Goal: Information Seeking & Learning: Find specific fact

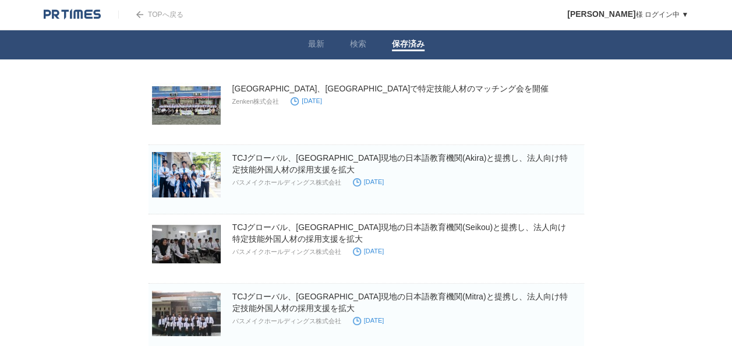
click at [148, 9] on div "TOPへ戻る" at bounding box center [150, 14] width 65 height 29
click at [318, 45] on link "最新" at bounding box center [316, 45] width 16 height 12
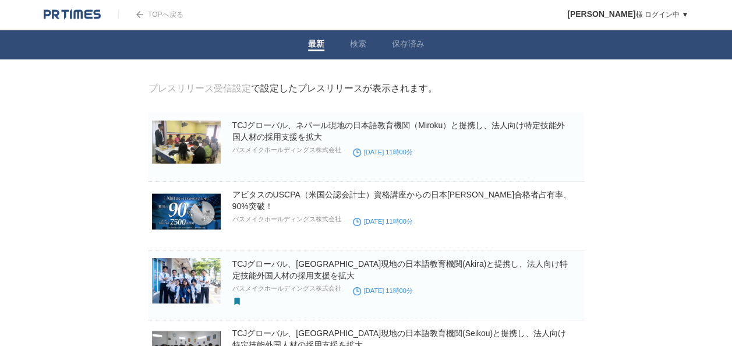
click at [79, 13] on img at bounding box center [72, 15] width 57 height 12
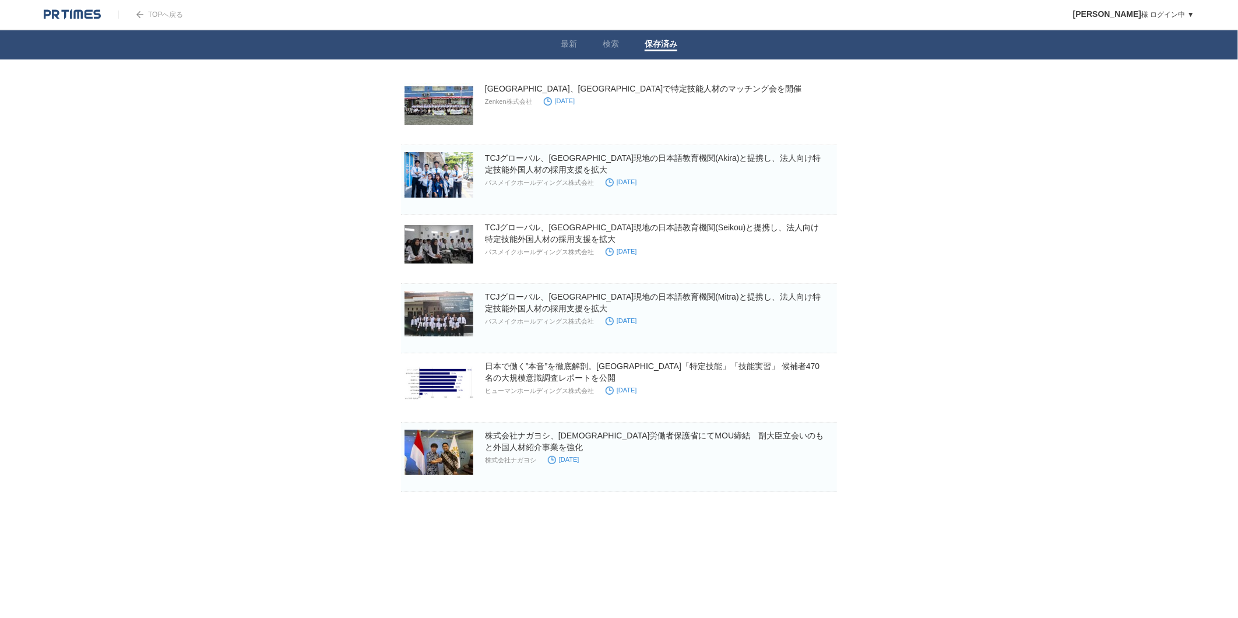
click at [200, 12] on header "TOPへ戻る SHOTARO SUZU 様 ログイン中 ▼ プレスリリース受信設定 フォロー 除外リスト アカウント設定 閲覧履歴 退会手続き PR TIME…" at bounding box center [619, 15] width 1238 height 30
click at [147, 15] on link "TOPへ戻る" at bounding box center [150, 14] width 65 height 8
click at [71, 19] on img at bounding box center [72, 15] width 57 height 12
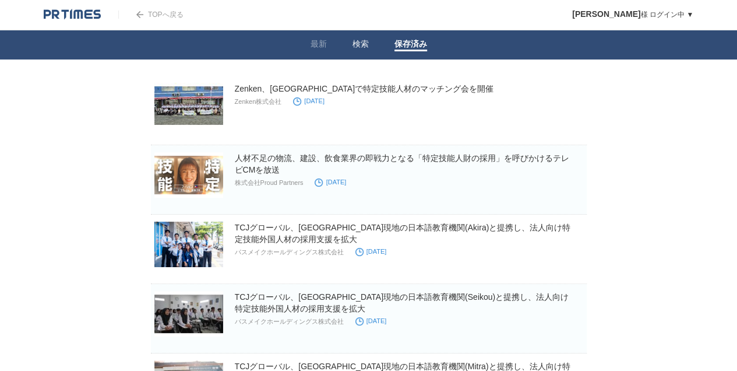
click at [359, 51] on span at bounding box center [361, 51] width 16 height 2
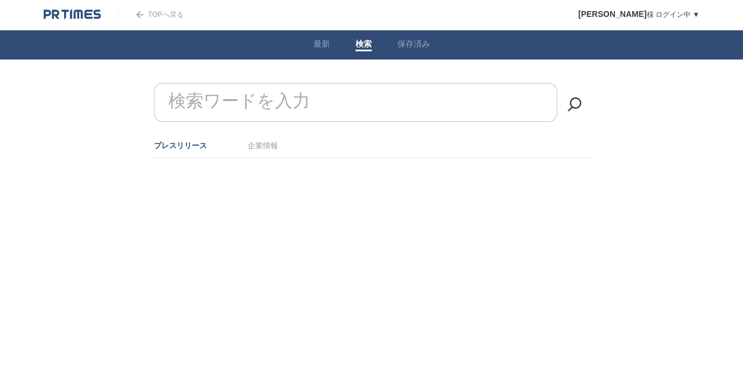
click at [285, 83] on form "検索ワードを入力" at bounding box center [372, 83] width 436 height 0
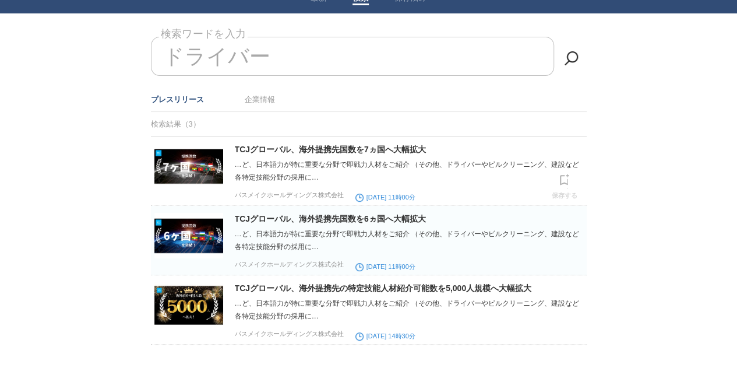
scroll to position [78, 0]
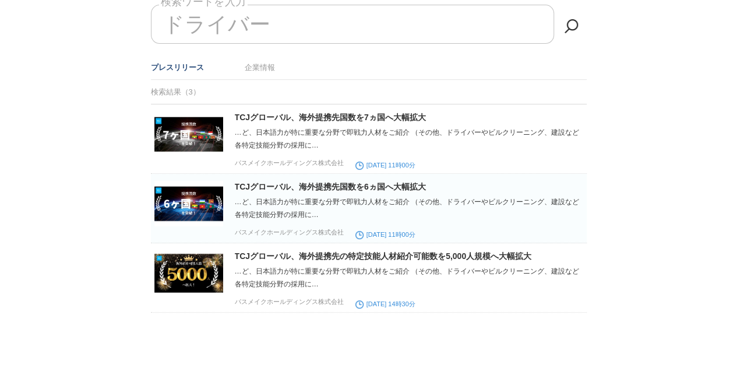
click at [176, 92] on div "検索結果（3）" at bounding box center [369, 92] width 436 height 24
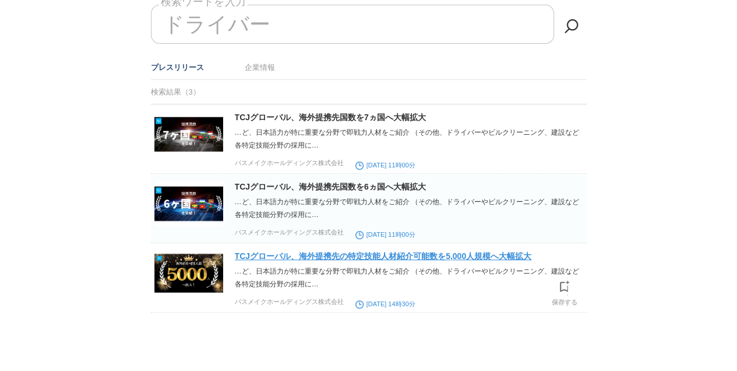
click at [297, 252] on link "TCJグローバル、海外提携先の特定技能人材紹介可能数を5,000人規模へ大幅拡大" at bounding box center [383, 255] width 297 height 9
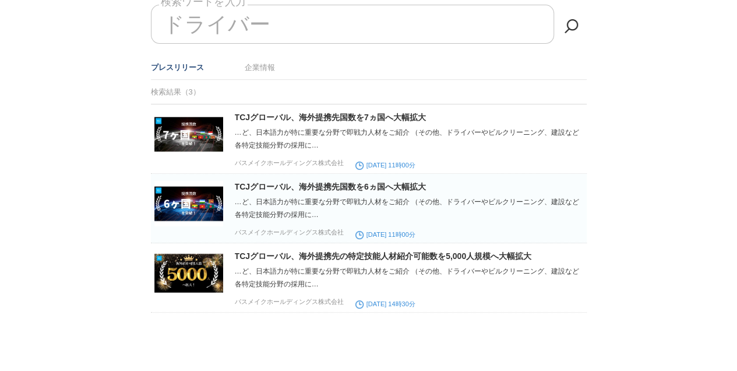
click at [350, 32] on input "ドライバー" at bounding box center [352, 24] width 403 height 39
type input "ド"
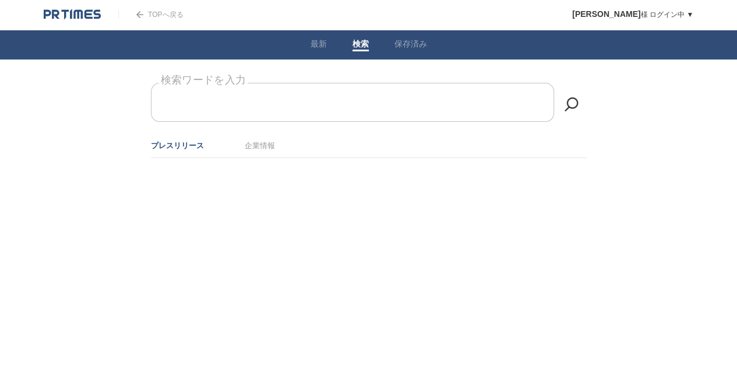
scroll to position [0, 0]
type input "インドネシア"
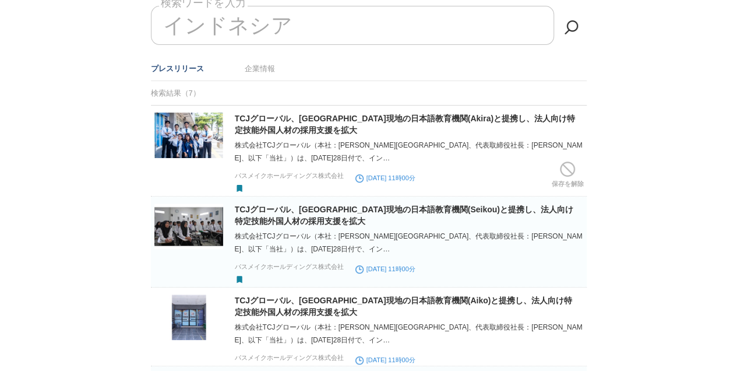
scroll to position [77, 0]
click at [579, 27] on link at bounding box center [571, 26] width 23 height 23
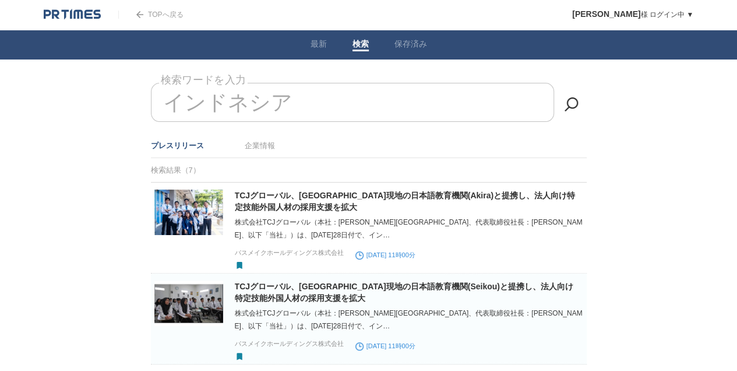
click at [151, 17] on link "TOPへ戻る" at bounding box center [150, 14] width 65 height 8
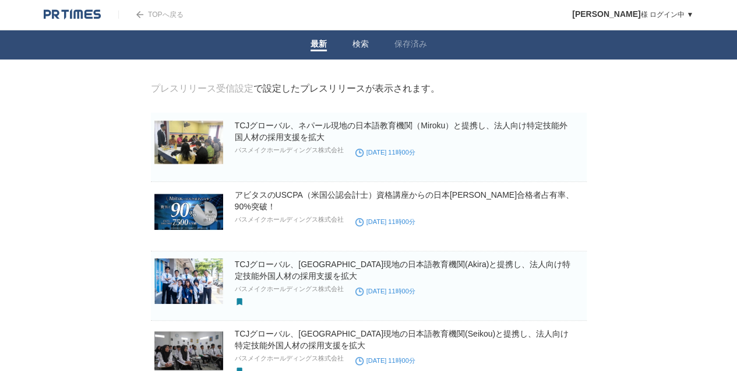
click at [353, 47] on link "検索" at bounding box center [361, 45] width 16 height 12
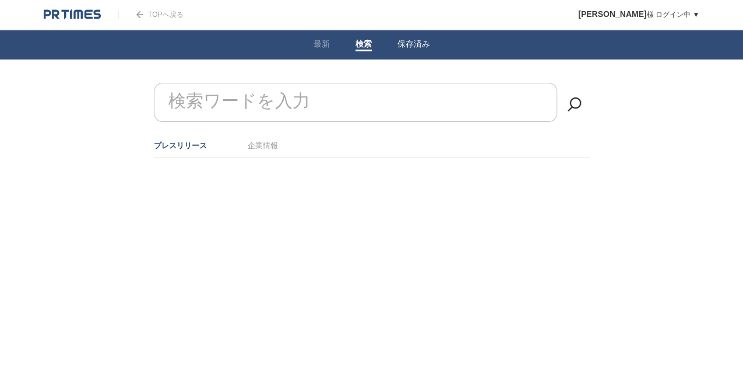
click at [399, 48] on link "保存済み" at bounding box center [413, 45] width 33 height 12
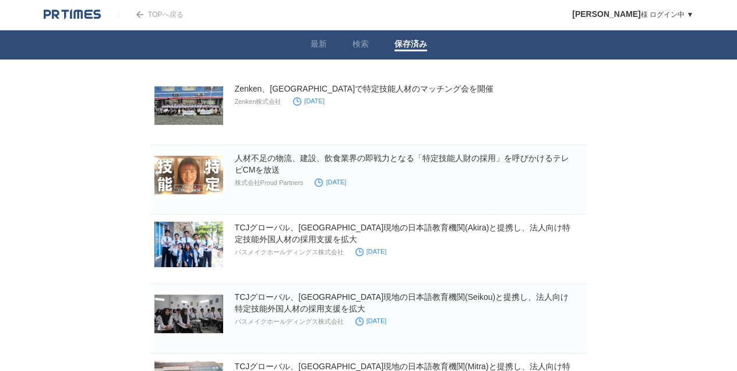
click at [159, 10] on link "TOPへ戻る" at bounding box center [150, 14] width 65 height 8
